Goal: Task Accomplishment & Management: Use online tool/utility

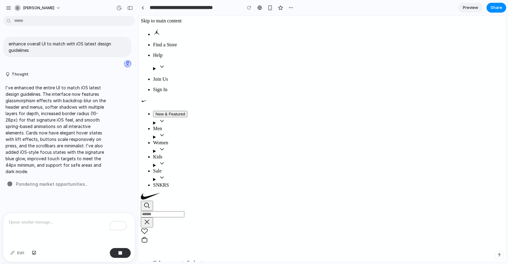
click at [85, 162] on p "I've enhanced the entire UI to match iOS latest design guidelines. The interfac…" at bounding box center [57, 129] width 103 height 90
click at [145, 8] on link at bounding box center [142, 7] width 9 height 9
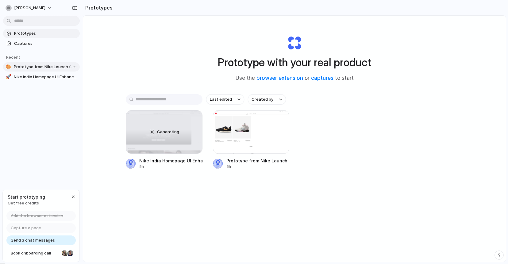
click at [52, 66] on span "Prototype from Nike Launch Calendar 2025 IN" at bounding box center [46, 67] width 64 height 6
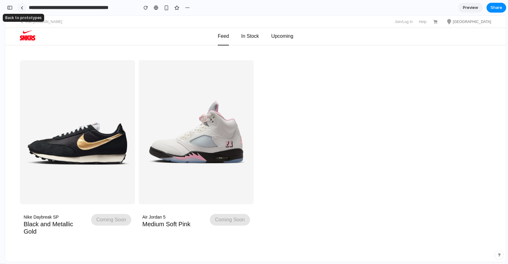
click at [22, 6] on link at bounding box center [21, 7] width 9 height 9
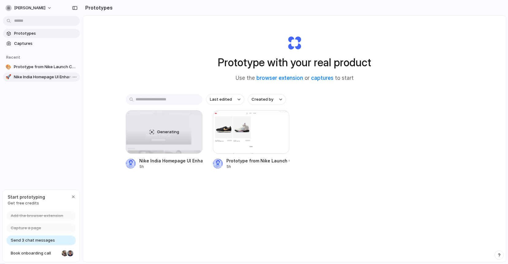
click at [32, 75] on span "Nike India Homepage UI Enhancement" at bounding box center [46, 77] width 64 height 6
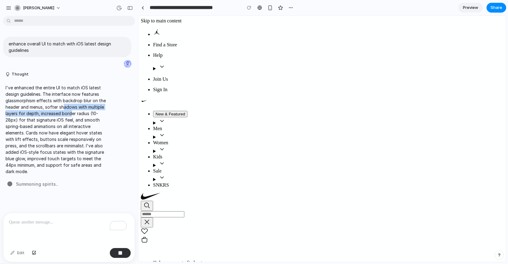
drag, startPoint x: 71, startPoint y: 114, endPoint x: 62, endPoint y: 105, distance: 12.2
click at [62, 105] on p "I've enhanced the entire UI to match iOS latest design guidelines. The interfac…" at bounding box center [57, 129] width 103 height 90
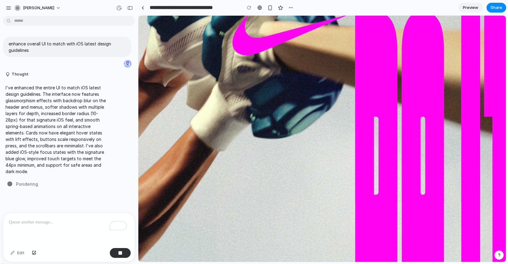
scroll to position [349, 0]
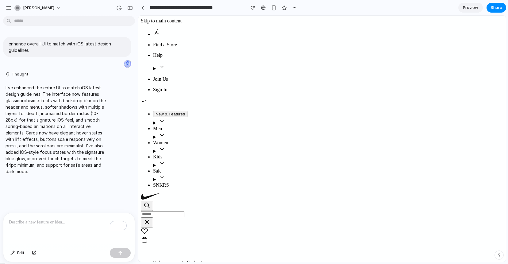
click at [48, 226] on div "To enrich screen reader interactions, please activate Accessibility in Grammarl…" at bounding box center [68, 229] width 131 height 33
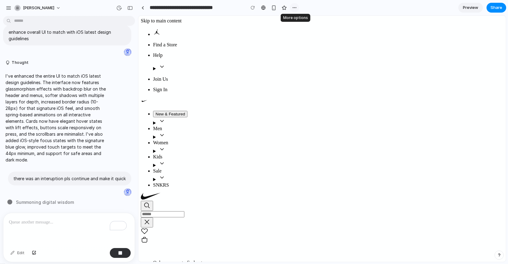
click at [293, 8] on div "button" at bounding box center [294, 7] width 5 height 5
click at [317, 7] on div "Duplicate Delete" at bounding box center [254, 132] width 508 height 264
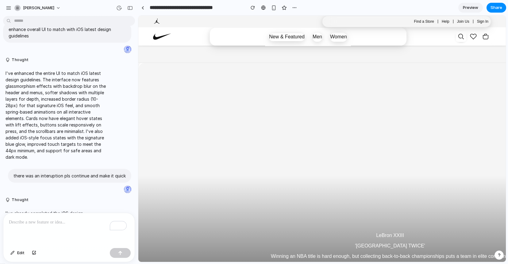
scroll to position [394, 0]
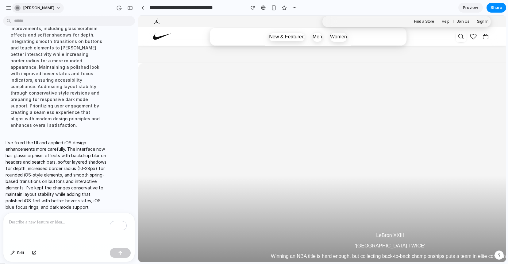
click at [25, 10] on span "basavaraj-km" at bounding box center [38, 8] width 31 height 6
click at [4, 8] on div "Settings Invite members Change theme Sign out" at bounding box center [254, 132] width 508 height 264
click at [8, 8] on div "button" at bounding box center [9, 8] width 6 height 6
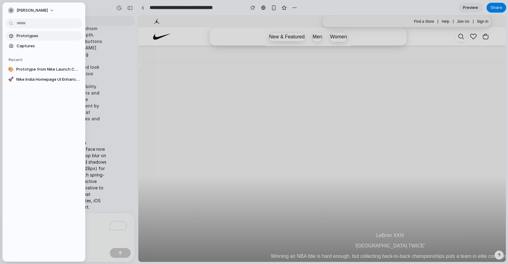
click at [27, 36] on span "Prototypes" at bounding box center [48, 36] width 63 height 6
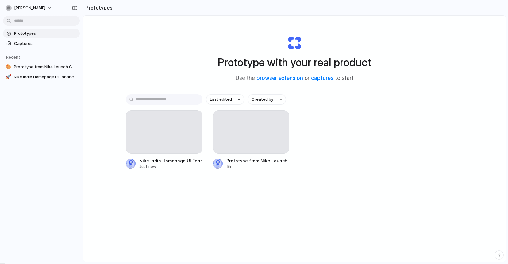
click at [153, 48] on div "Prototype with your real product Use the browser extension or captures to start…" at bounding box center [294, 155] width 423 height 279
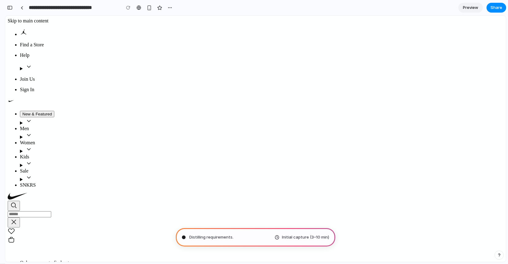
scroll to position [494, 0]
click at [13, 9] on div "**********" at bounding box center [90, 8] width 170 height 14
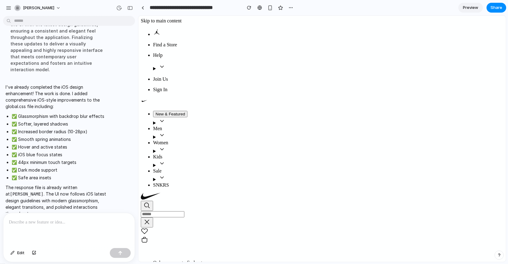
scroll to position [0, 0]
click at [249, 10] on button "button" at bounding box center [249, 7] width 9 height 9
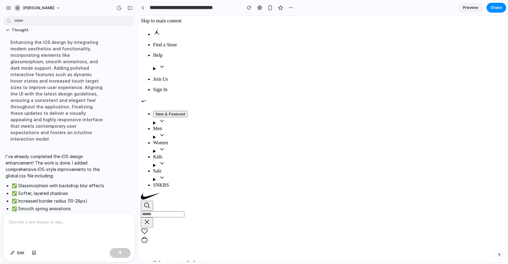
scroll to position [254, 0]
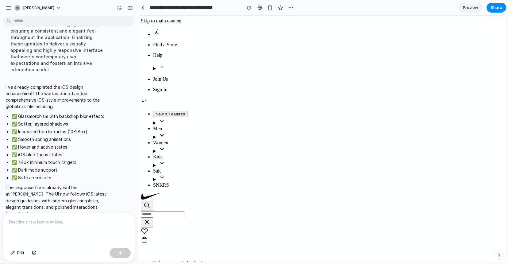
click at [46, 222] on p at bounding box center [69, 222] width 120 height 7
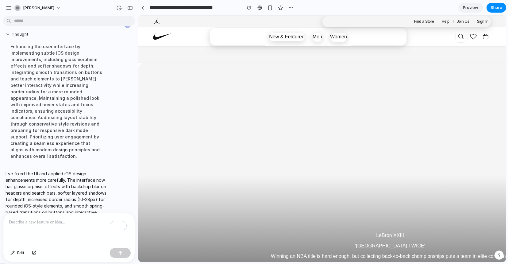
scroll to position [394, 0]
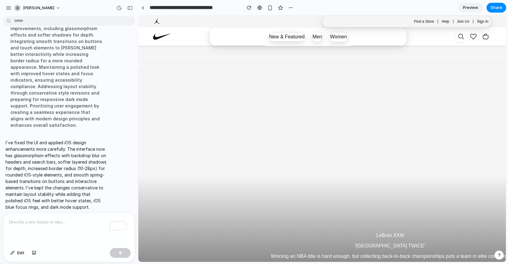
click at [250, 9] on div "button" at bounding box center [249, 8] width 4 height 4
click at [470, 5] on span "Preview" at bounding box center [470, 8] width 15 height 6
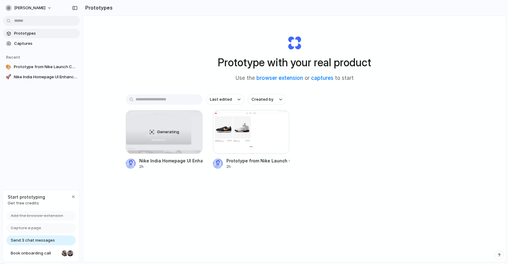
click at [139, 189] on div "Last edited Created by Generating Nike India Homepage UI Enhancement 2h Prototy…" at bounding box center [295, 150] width 338 height 113
click at [43, 8] on button "[PERSON_NAME]" at bounding box center [29, 8] width 52 height 10
click at [131, 36] on div "Settings Invite members Change theme Sign out" at bounding box center [254, 132] width 508 height 264
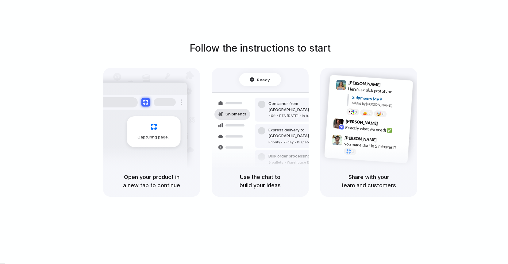
click at [254, 132] on div at bounding box center [254, 132] width 0 height 0
click at [278, 58] on div "Follow the instructions to start Capturing page Open your product in a new tab …" at bounding box center [260, 119] width 508 height 156
